Goal: Book appointment/travel/reservation: Book appointment/travel/reservation

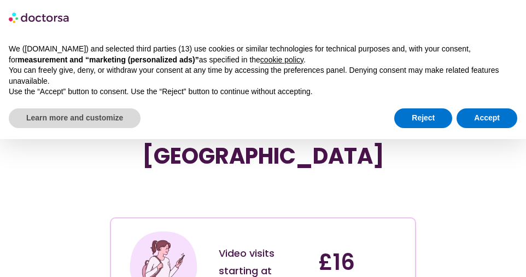
scroll to position [89, 0]
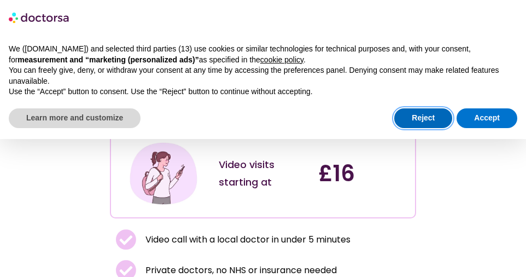
click at [428, 118] on button "Reject" at bounding box center [423, 118] width 58 height 20
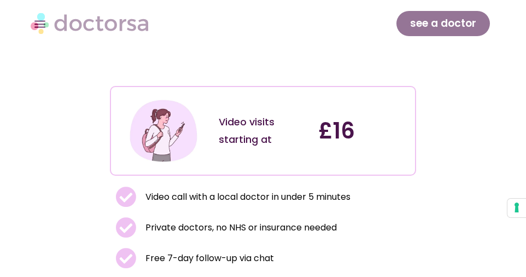
scroll to position [131, 0]
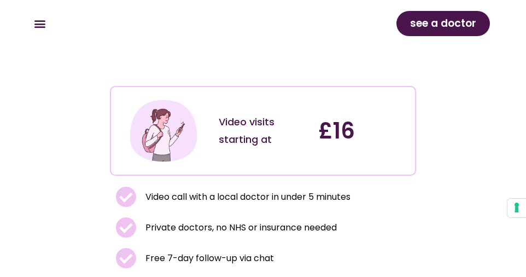
click at [264, 113] on div "Video visits starting at" at bounding box center [263, 130] width 89 height 35
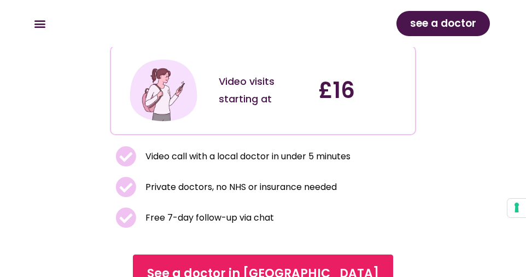
scroll to position [174, 0]
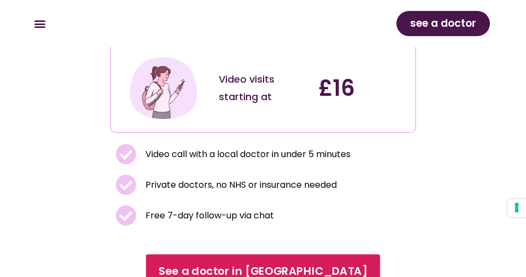
click at [258, 263] on span "See a doctor in UK" at bounding box center [263, 271] width 209 height 16
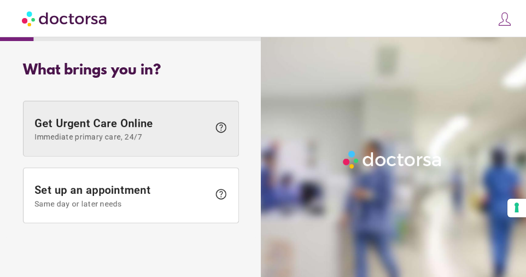
click at [156, 133] on span "Immediate primary care, 24/7" at bounding box center [121, 136] width 174 height 9
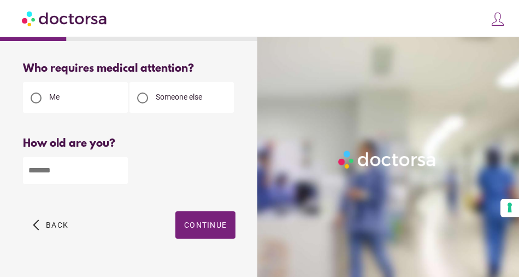
type input "*"
click at [117, 168] on input "*" at bounding box center [75, 170] width 105 height 27
type input "**"
click at [211, 231] on span "button" at bounding box center [206, 224] width 60 height 27
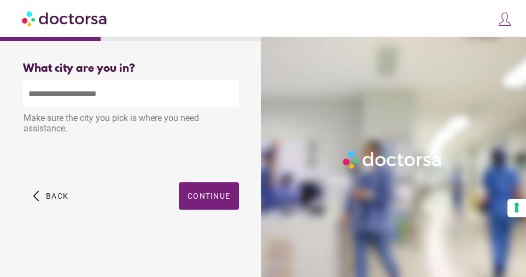
click at [93, 94] on input "text" at bounding box center [131, 93] width 216 height 27
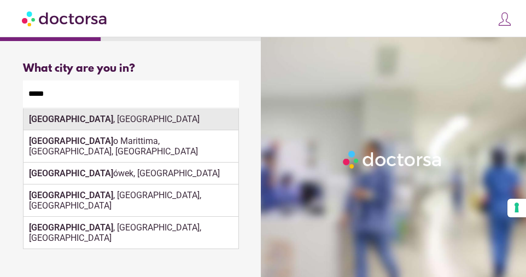
click at [73, 116] on div "Milan , Italy" at bounding box center [131, 119] width 215 height 22
type input "**********"
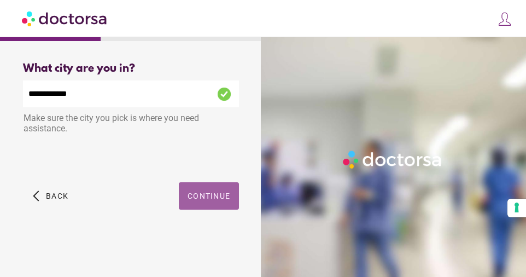
click at [209, 202] on span "button" at bounding box center [209, 195] width 60 height 27
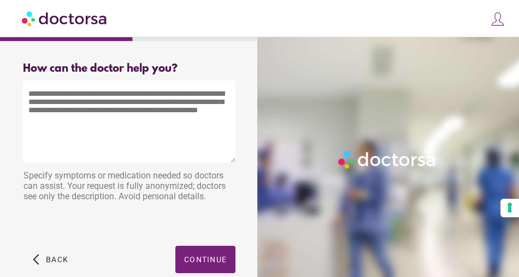
click at [48, 95] on textarea at bounding box center [129, 121] width 213 height 82
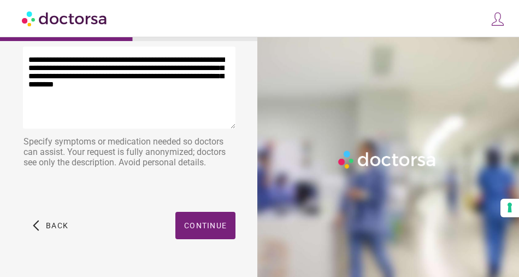
scroll to position [43, 0]
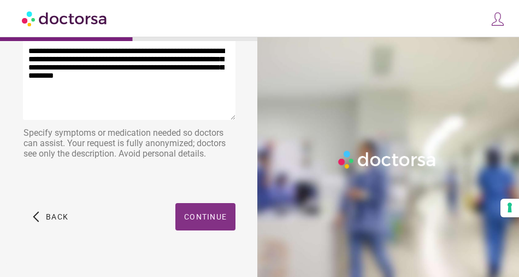
type textarea "**********"
click at [189, 216] on span "Continue" at bounding box center [205, 216] width 43 height 9
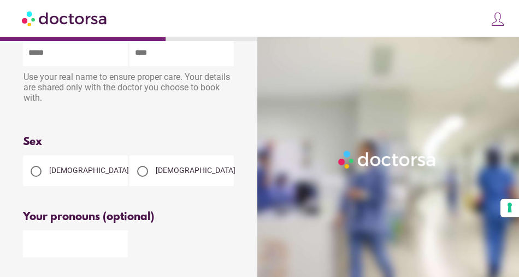
scroll to position [0, 0]
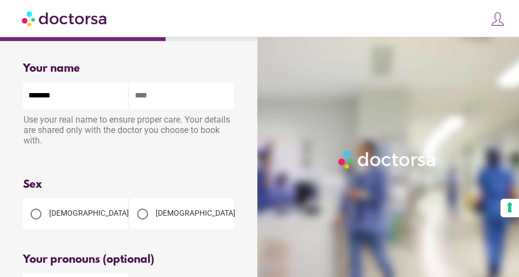
type input "*******"
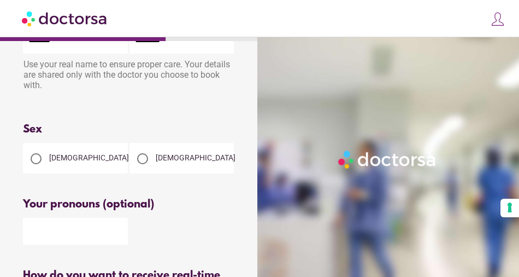
scroll to position [63, 0]
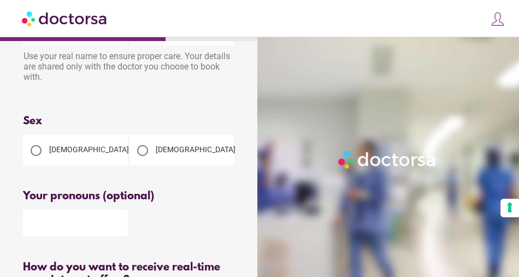
type input "********"
click at [38, 154] on div at bounding box center [36, 150] width 11 height 11
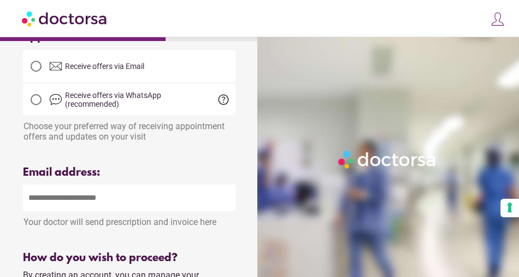
scroll to position [341, 0]
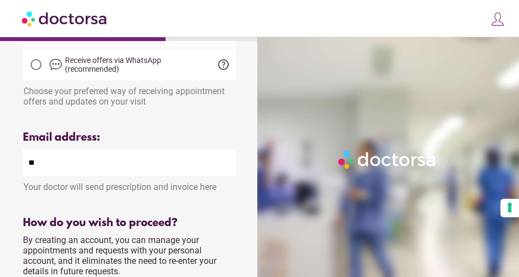
type input "*"
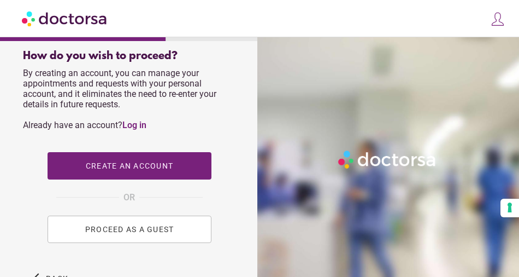
scroll to position [528, 0]
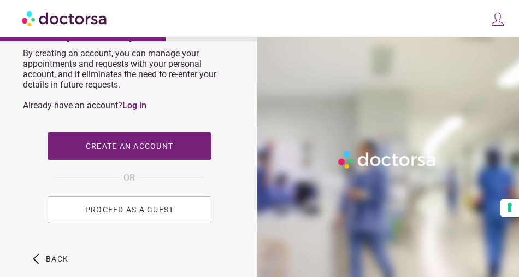
click at [127, 211] on span "PROCEED AS A GUEST" at bounding box center [129, 209] width 89 height 9
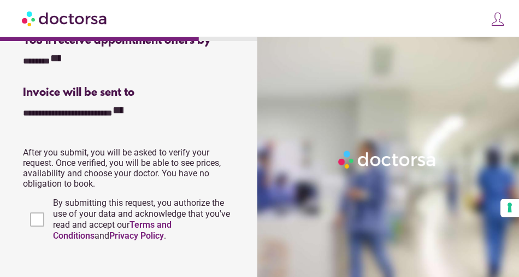
scroll to position [259, 0]
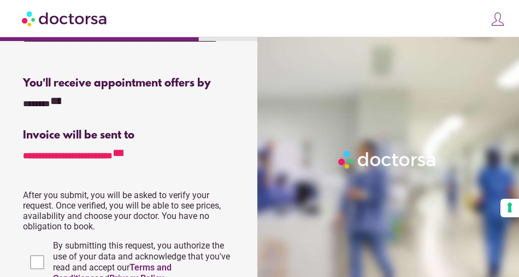
click at [124, 158] on icon "**********" at bounding box center [118, 152] width 11 height 11
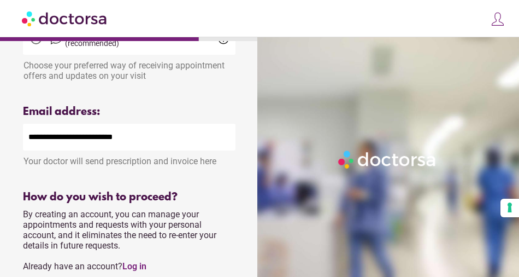
scroll to position [376, 0]
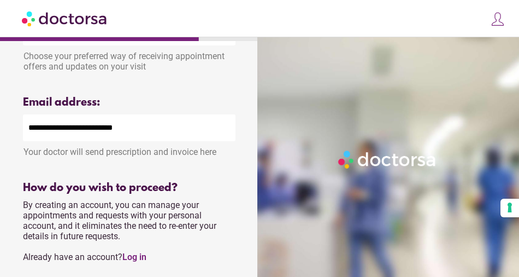
click at [109, 130] on input "**********" at bounding box center [129, 127] width 213 height 27
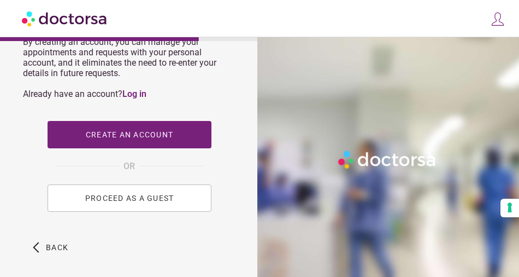
scroll to position [539, 0]
type input "**********"
click at [136, 200] on span "PROCEED AS A GUEST" at bounding box center [129, 198] width 89 height 9
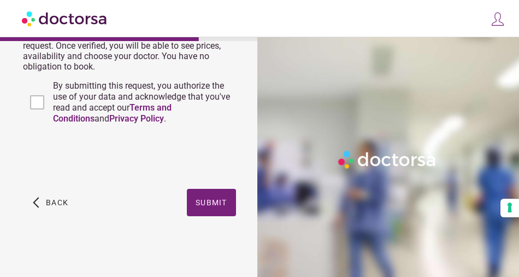
scroll to position [435, 0]
click at [209, 199] on span "Submit" at bounding box center [212, 202] width 32 height 9
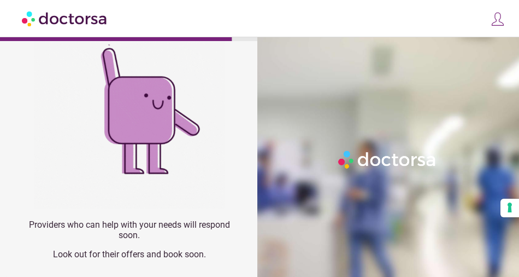
scroll to position [125, 0]
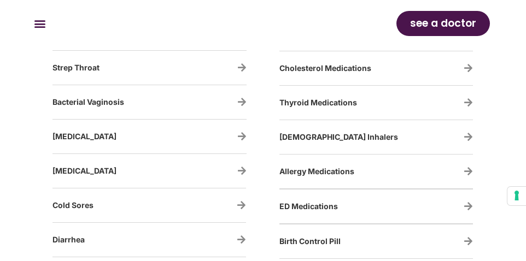
scroll to position [2377, 0]
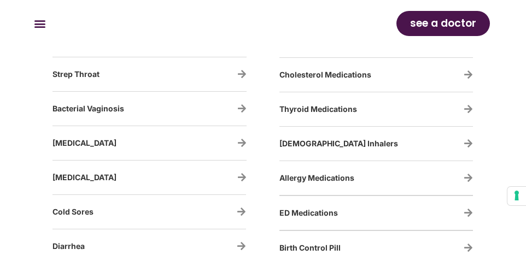
click at [456, 101] on div "Thyroid Medications" at bounding box center [376, 109] width 194 height 23
click at [469, 111] on icon at bounding box center [468, 108] width 9 height 9
click at [344, 111] on span "Thyroid Medications" at bounding box center [318, 108] width 78 height 9
click at [468, 109] on icon at bounding box center [468, 108] width 9 height 9
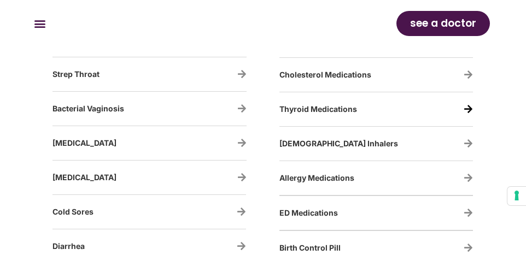
click at [468, 109] on icon at bounding box center [468, 108] width 9 height 9
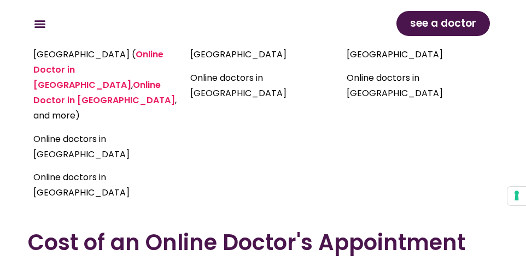
scroll to position [3044, 0]
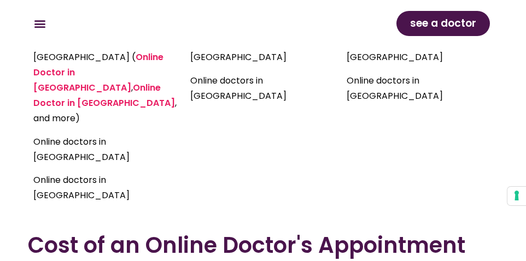
click at [55, 173] on p "Online doctors in United Kingdom" at bounding box center [106, 188] width 146 height 31
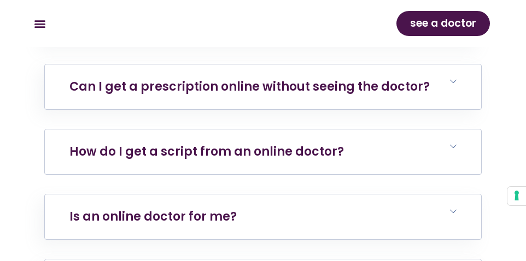
scroll to position [4362, 0]
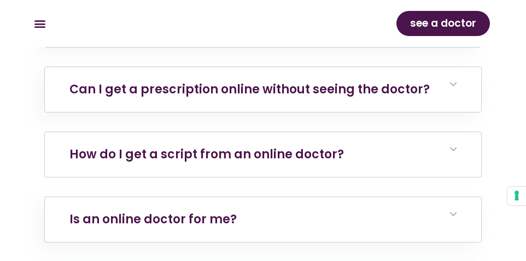
click at [454, 146] on icon at bounding box center [453, 149] width 7 height 7
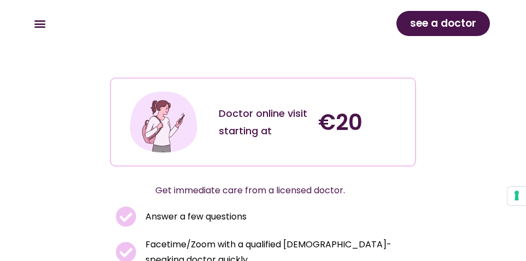
scroll to position [428, 0]
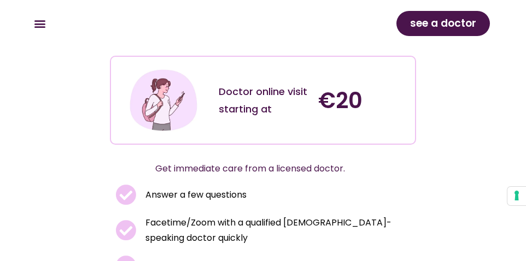
click at [458, 22] on span "see a doctor" at bounding box center [443, 23] width 66 height 17
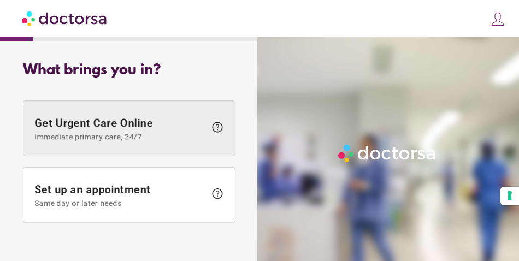
click at [160, 131] on span "Get Urgent Care Online Immediate primary care, 24/7" at bounding box center [119, 128] width 171 height 25
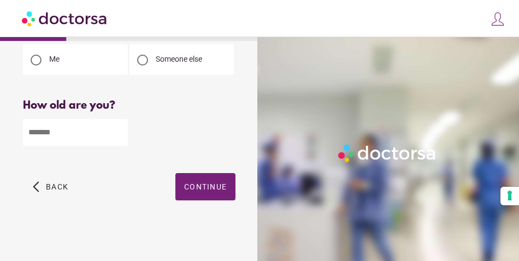
scroll to position [39, 0]
click at [104, 127] on input "number" at bounding box center [75, 132] width 105 height 27
type input "**"
click at [199, 190] on span "Continue" at bounding box center [205, 187] width 43 height 9
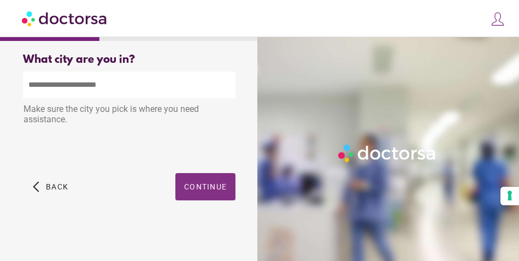
scroll to position [0, 0]
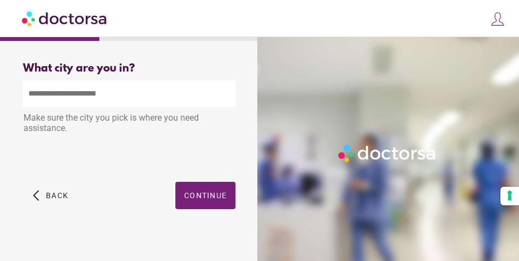
click at [103, 96] on input "text" at bounding box center [129, 93] width 213 height 27
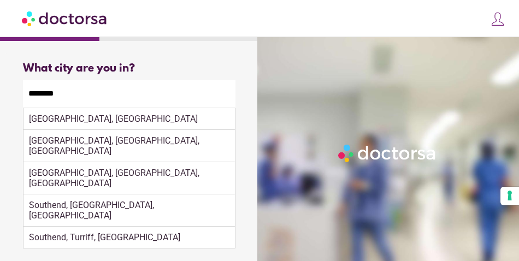
drag, startPoint x: 136, startPoint y: 162, endPoint x: 115, endPoint y: 116, distance: 49.7
click at [116, 116] on div "Make sure the city you pick is where you need assistance." at bounding box center [129, 124] width 213 height 34
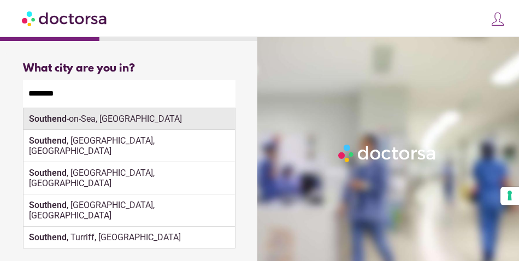
click at [145, 118] on div "Southend -on-Sea, UK" at bounding box center [130, 119] width 212 height 22
type input "**********"
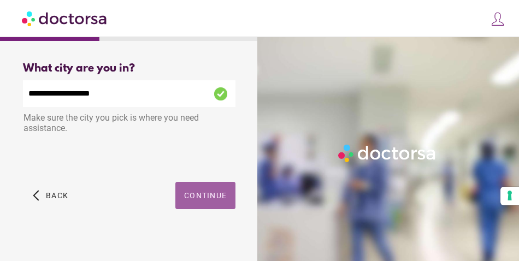
click at [212, 202] on span "button" at bounding box center [206, 195] width 60 height 27
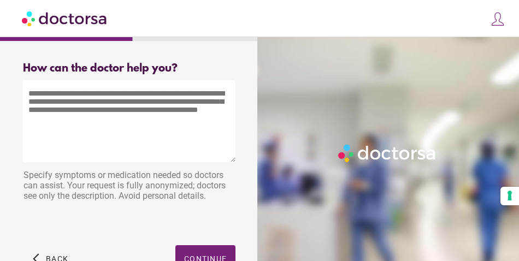
click at [51, 92] on textarea at bounding box center [129, 121] width 213 height 82
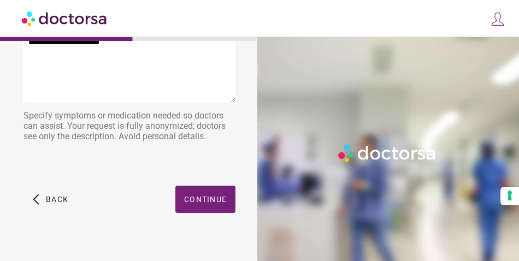
scroll to position [66, 0]
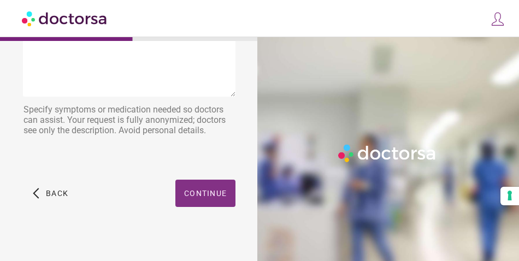
type textarea "**********"
click at [201, 192] on span "Continue" at bounding box center [205, 193] width 43 height 9
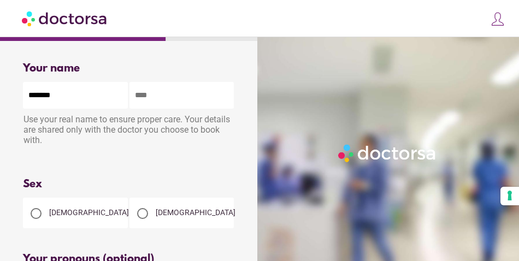
type input "*******"
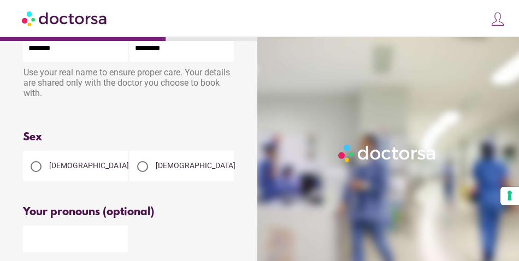
scroll to position [87, 0]
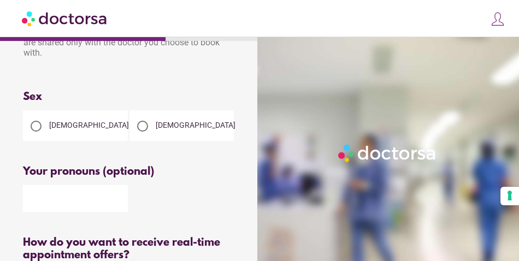
type input "********"
click at [38, 130] on div at bounding box center [36, 126] width 11 height 11
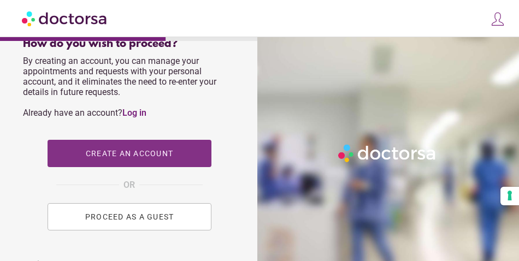
scroll to position [534, 0]
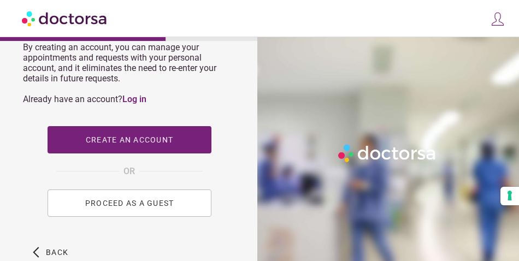
type input "**********"
click at [147, 206] on span "PROCEED AS A GUEST" at bounding box center [129, 203] width 89 height 9
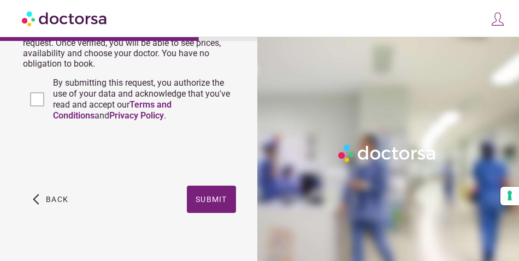
scroll to position [402, 0]
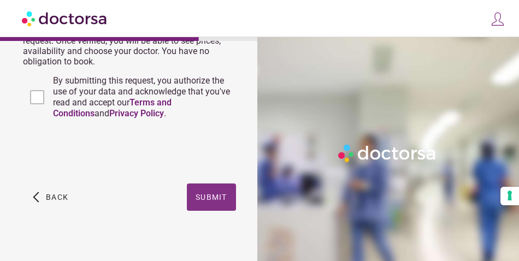
click at [212, 202] on span "Submit" at bounding box center [212, 197] width 32 height 9
